Goal: Book appointment/travel/reservation

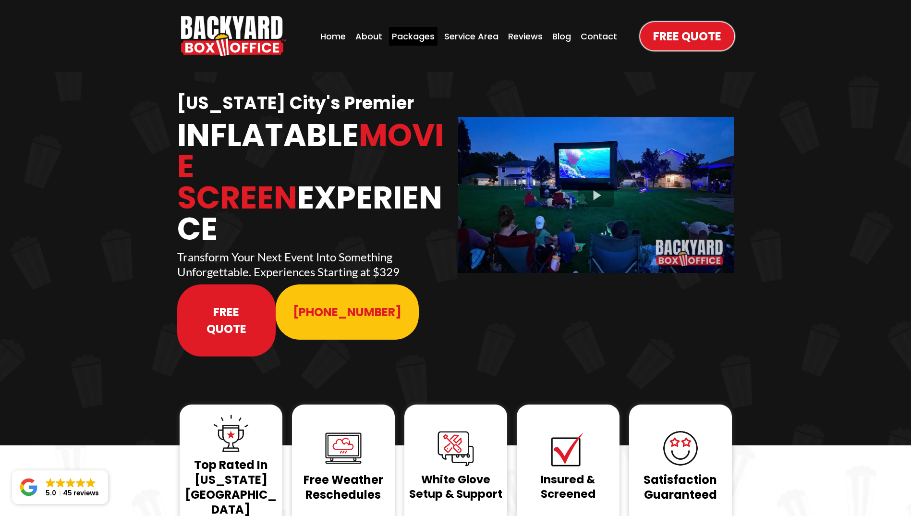
click at [428, 40] on div "Packages" at bounding box center [413, 36] width 49 height 19
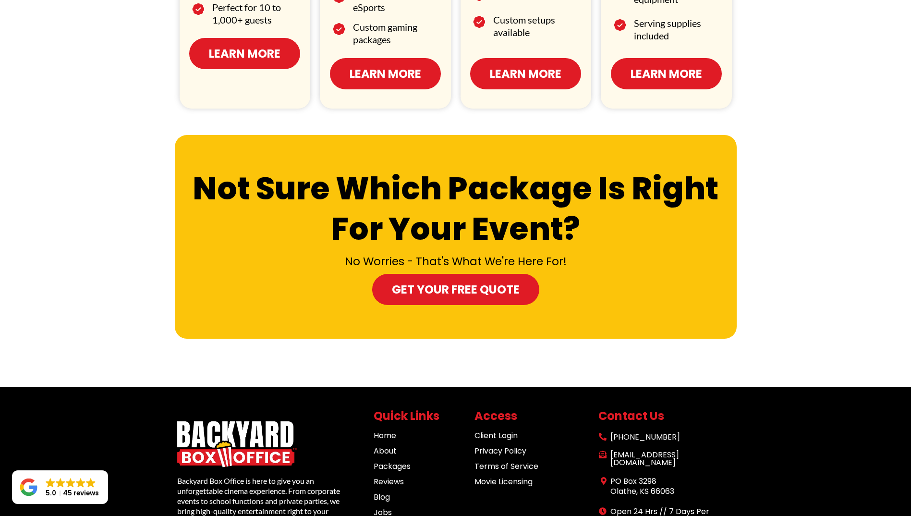
scroll to position [689, 0]
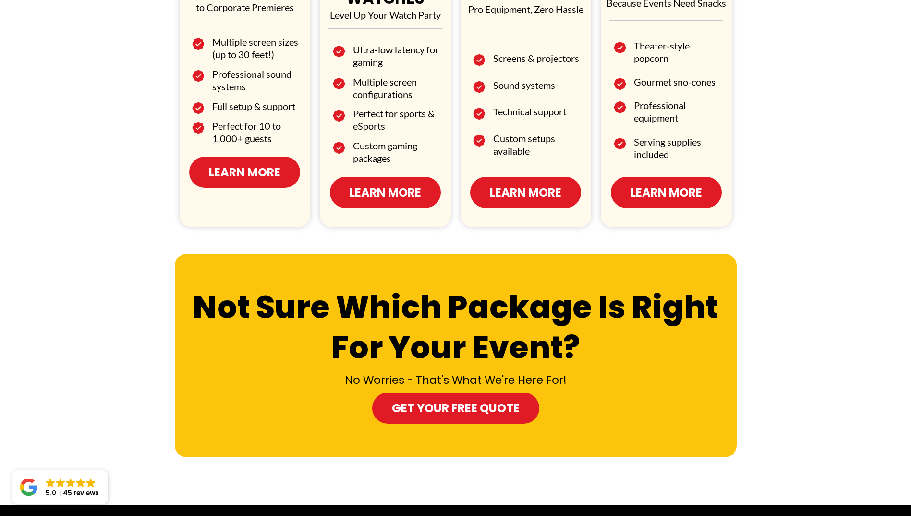
click at [279, 170] on span "Learn More" at bounding box center [245, 172] width 72 height 17
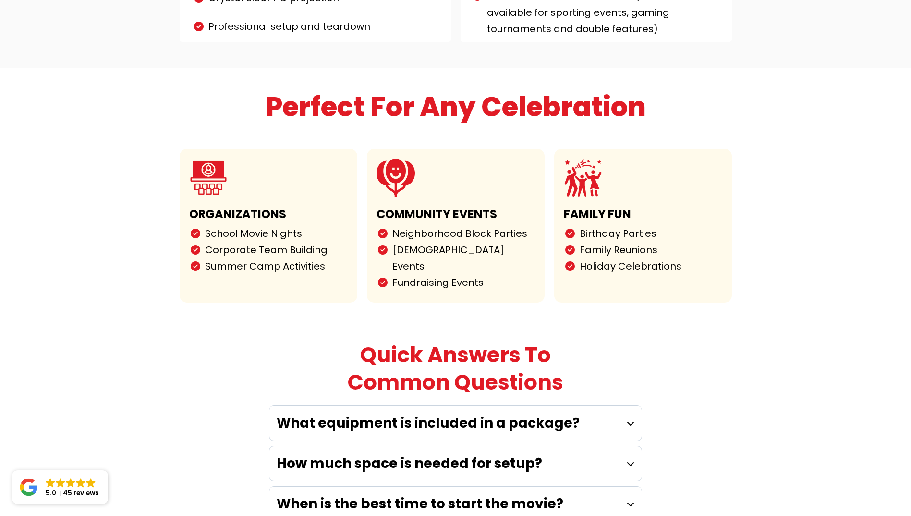
scroll to position [2281, 0]
